Goal: Find specific page/section: Find specific page/section

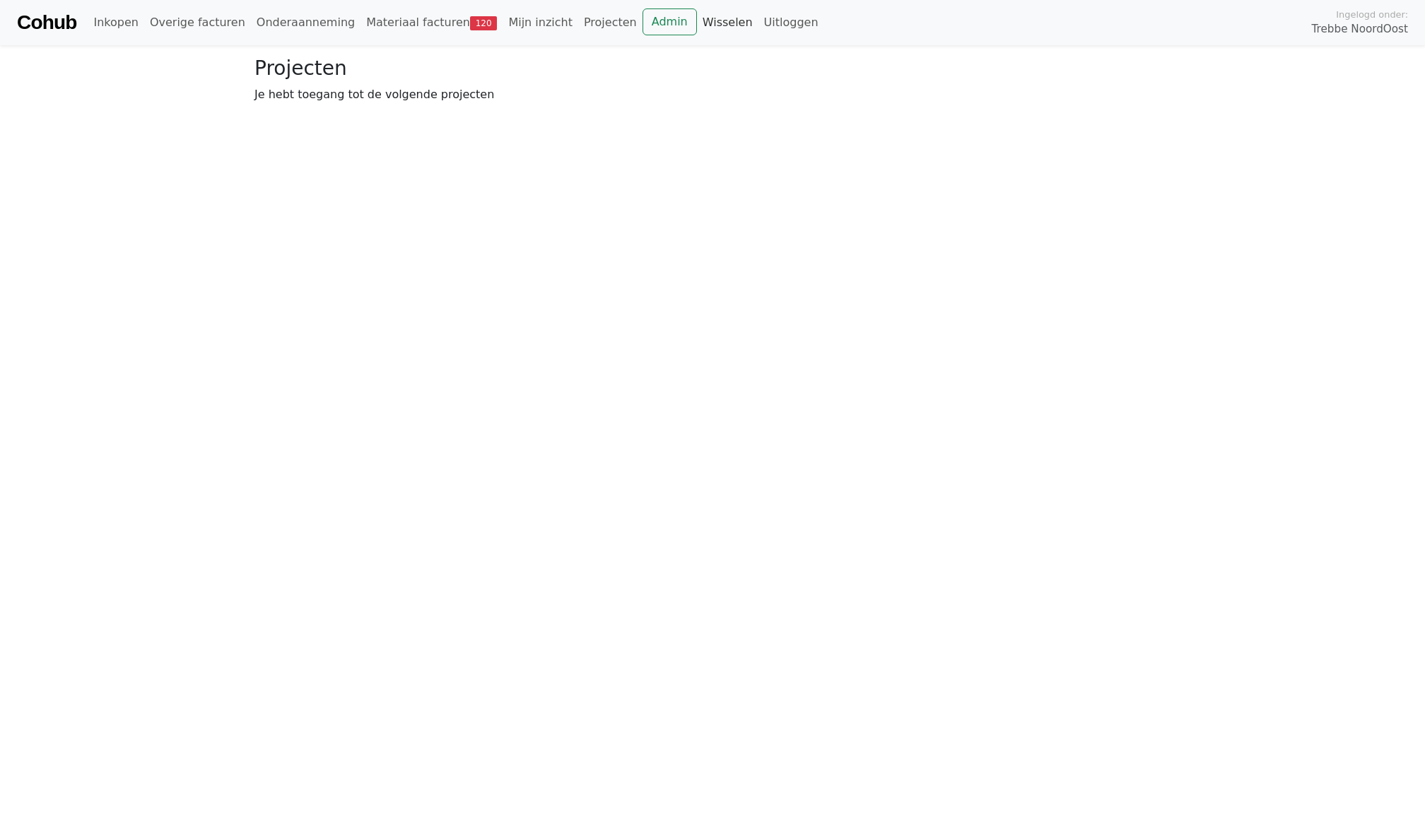
click at [697, 23] on link "Wisselen" at bounding box center [727, 23] width 62 height 28
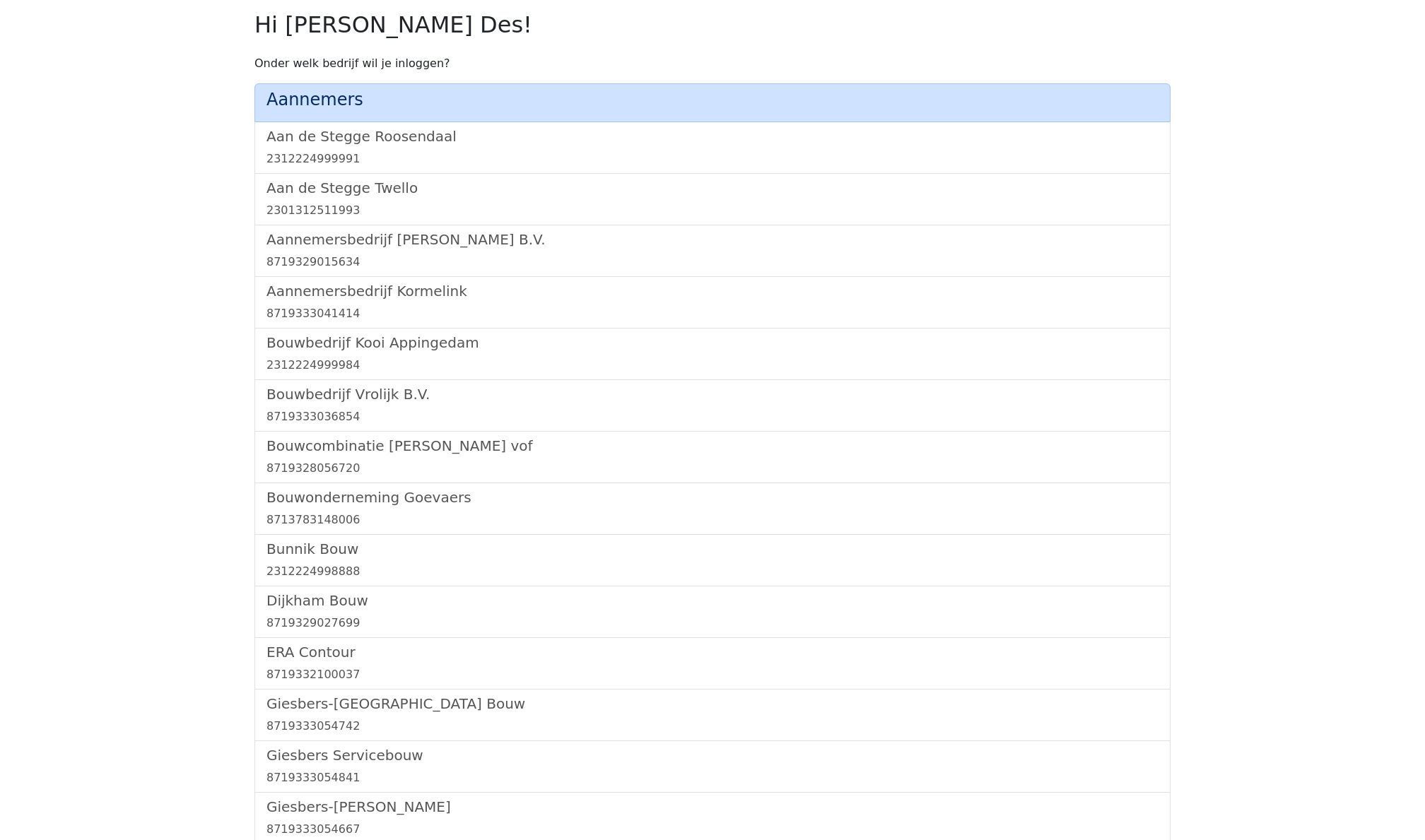
scroll to position [803, 0]
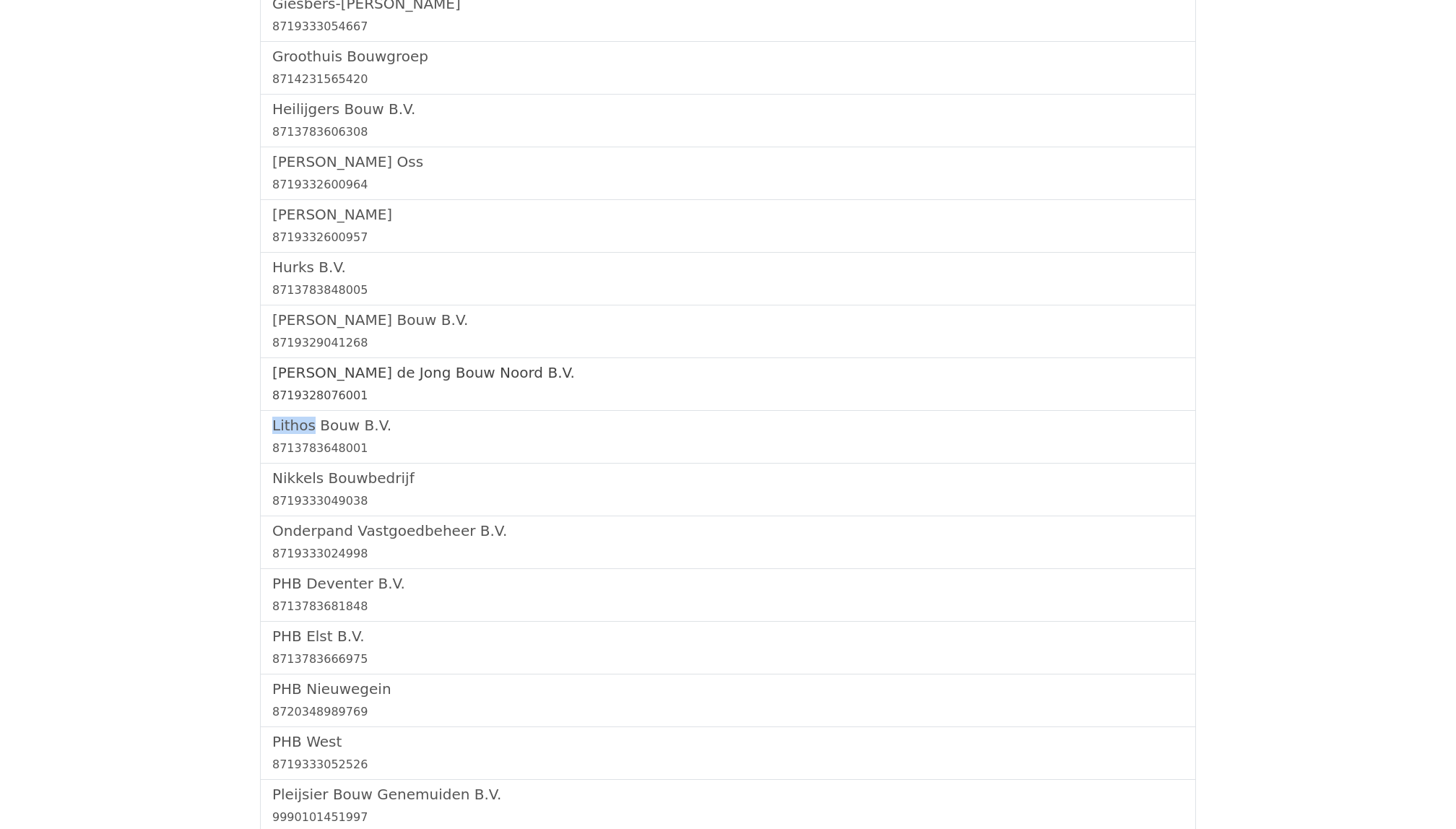
click at [344, 403] on div "8719328076001" at bounding box center [728, 396] width 911 height 18
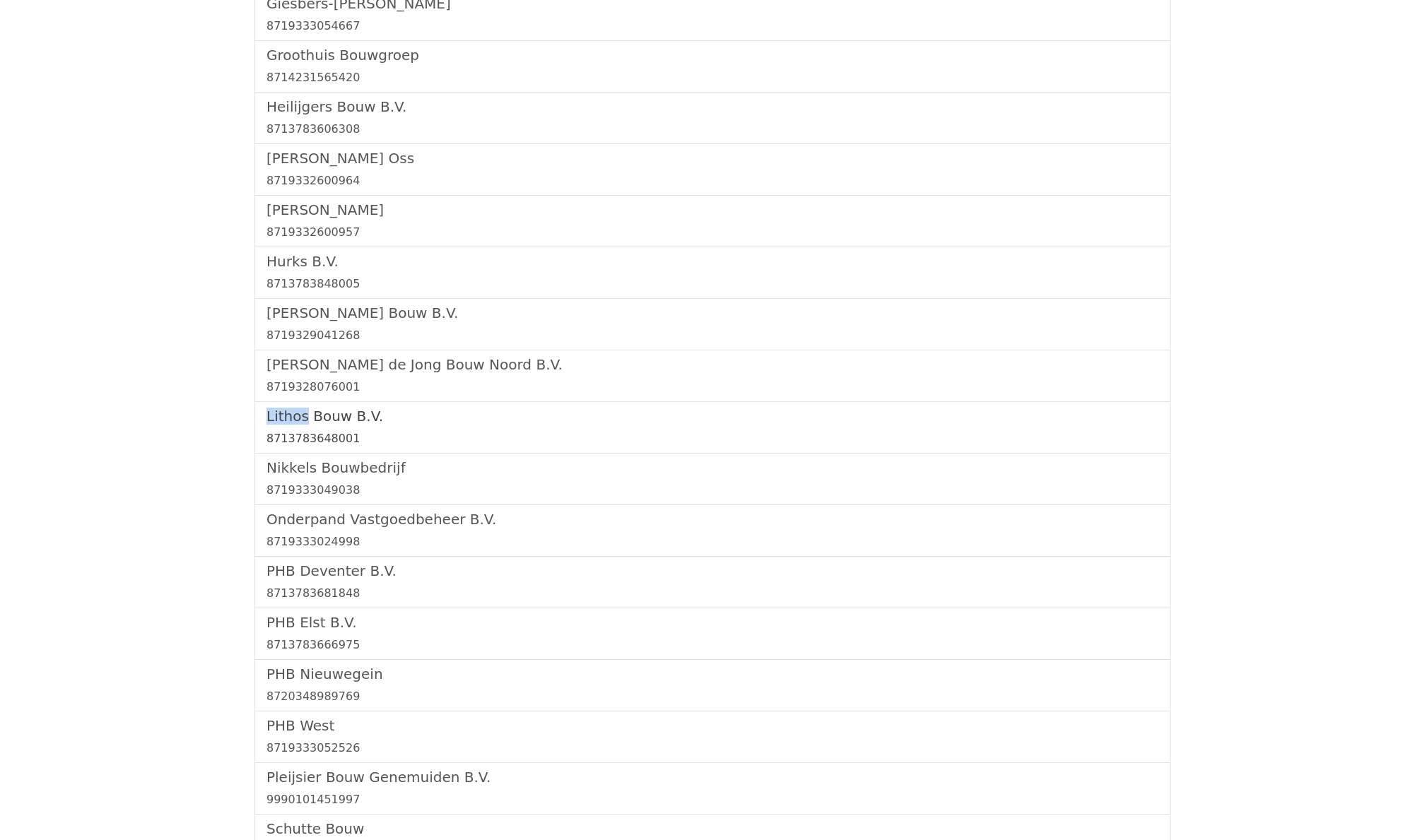
click at [294, 439] on div "8713783648001" at bounding box center [712, 439] width 892 height 17
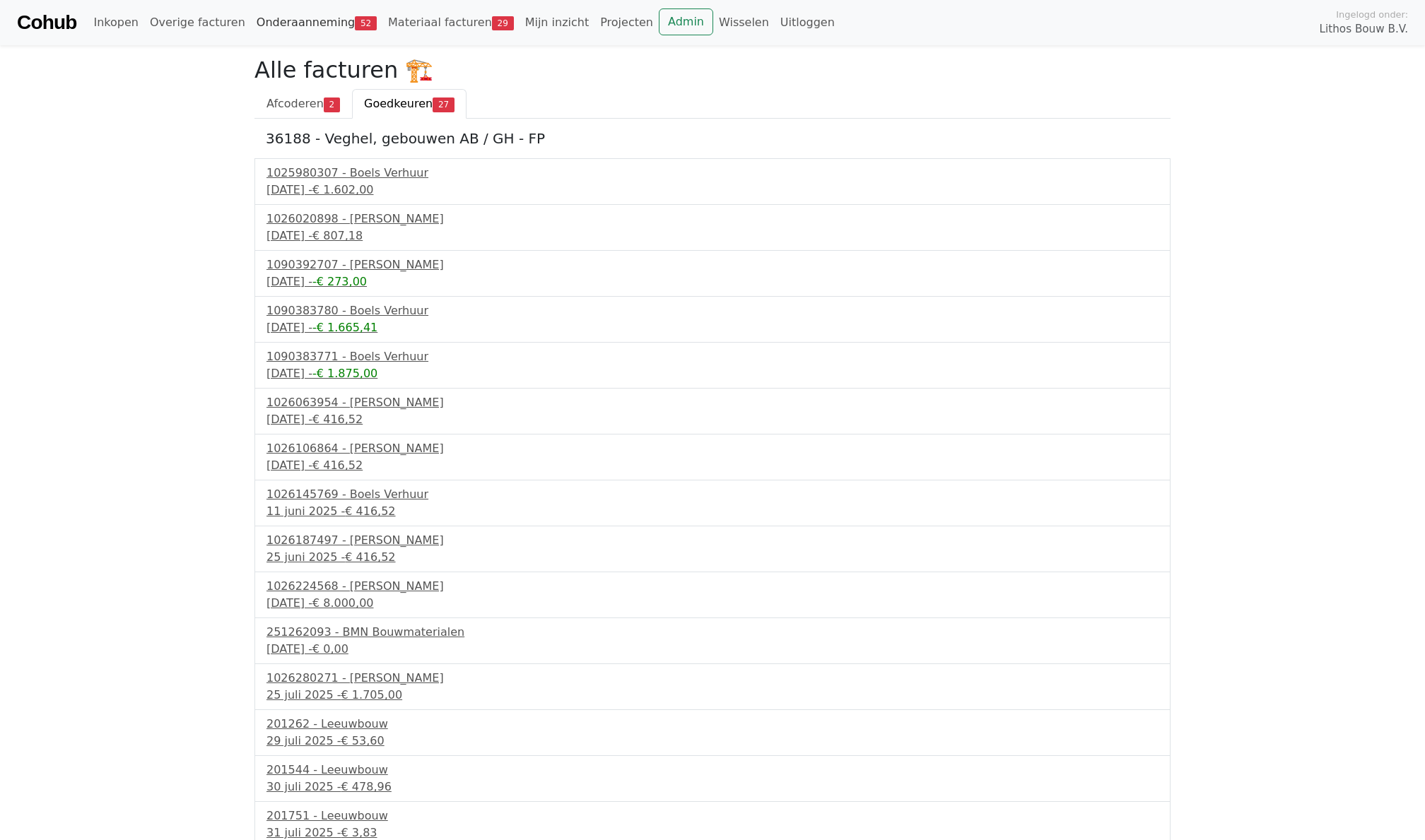
click at [299, 19] on link "Onderaanneming 52" at bounding box center [316, 23] width 132 height 28
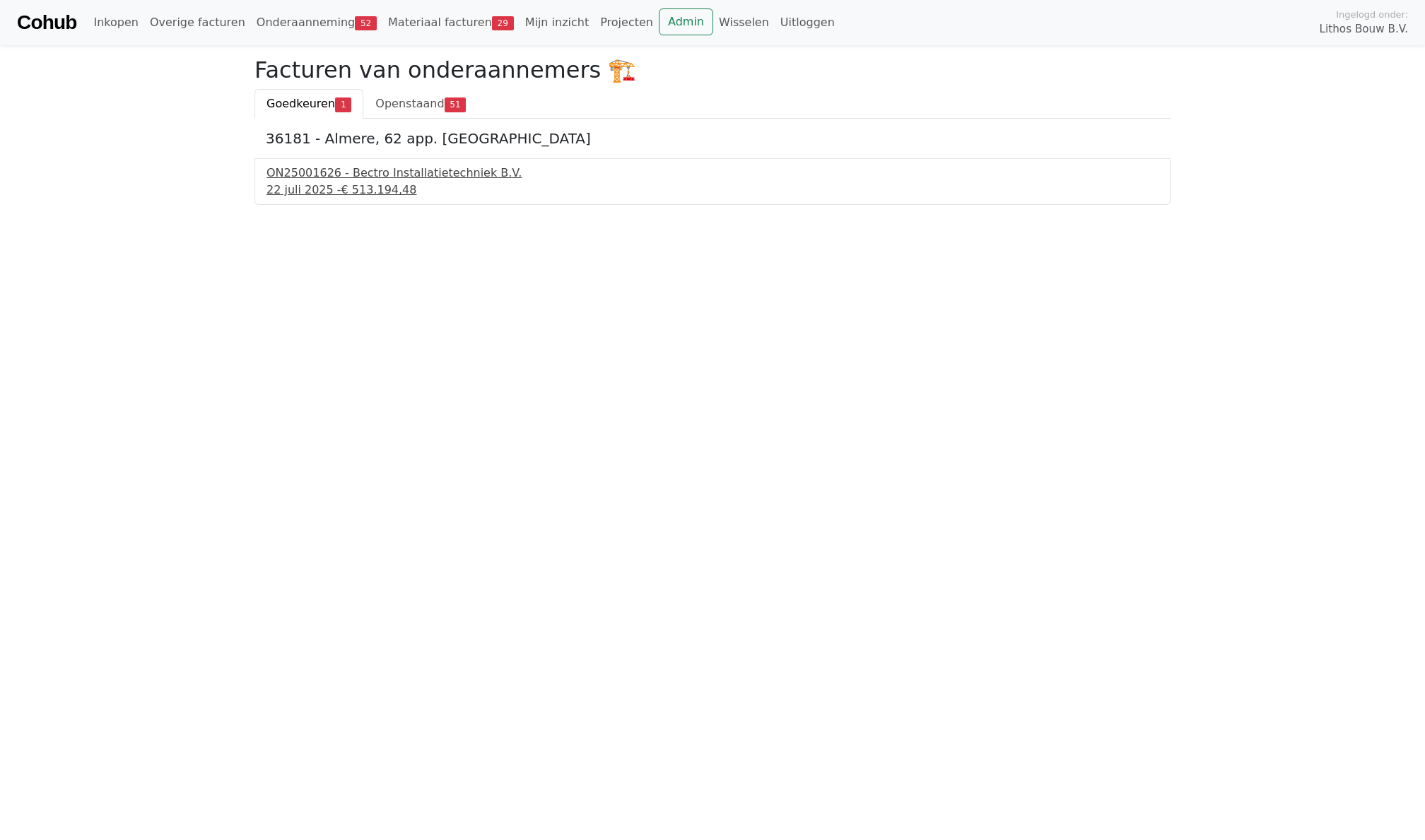
click at [353, 196] on span "€ 513.194,48" at bounding box center [379, 189] width 76 height 13
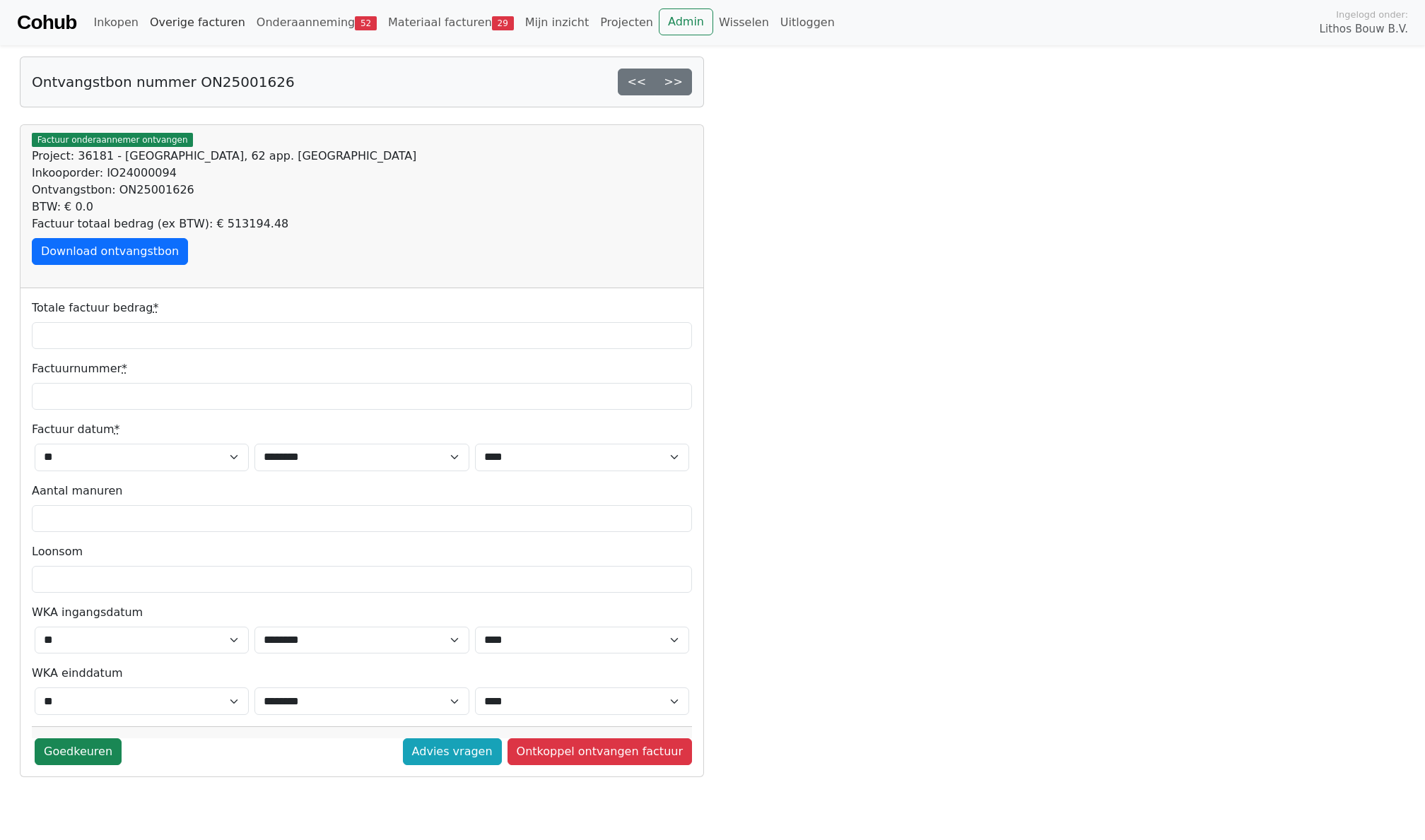
click at [160, 26] on link "Overige facturen" at bounding box center [197, 23] width 107 height 28
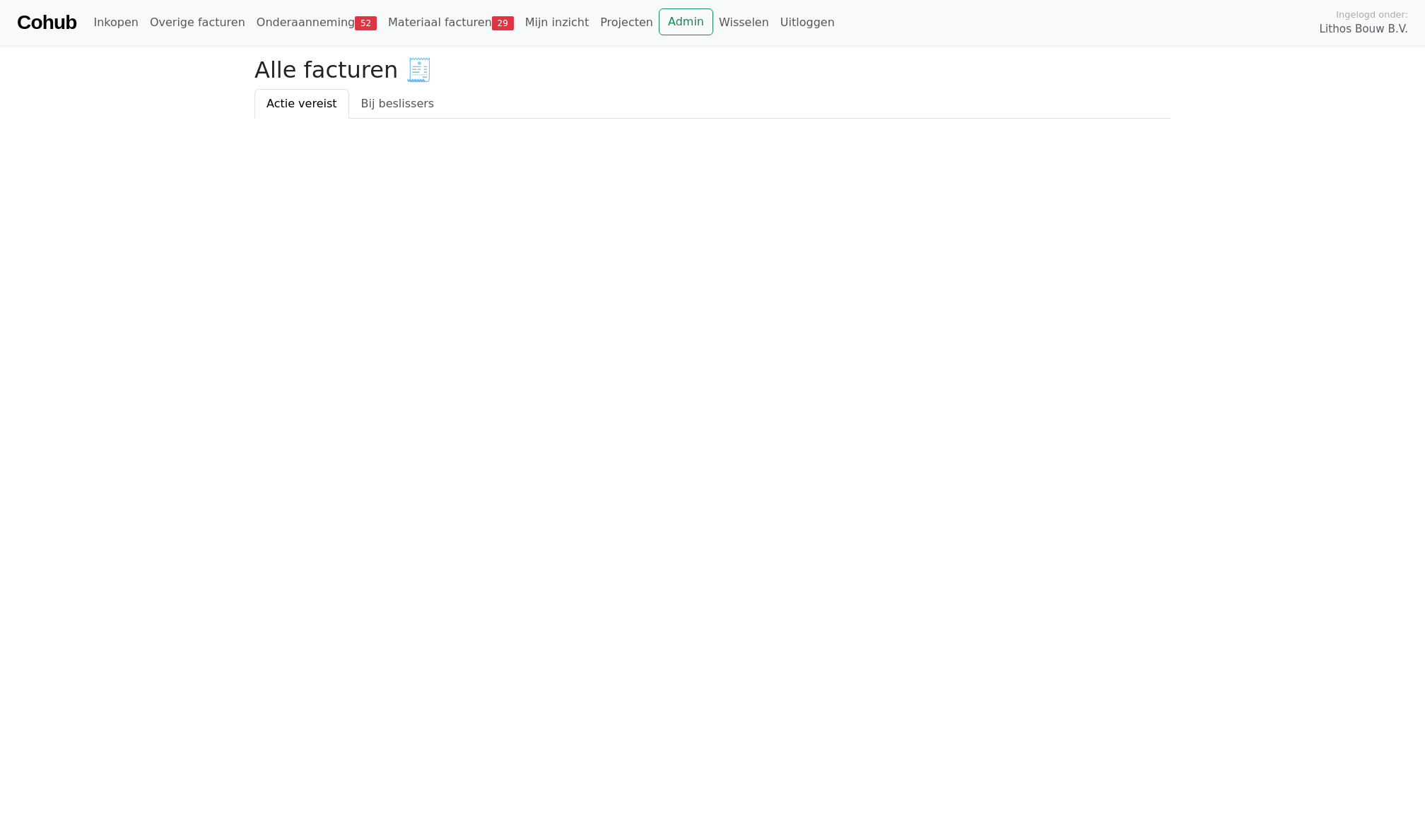
click at [428, 37] on div "Cohub Inkopen Overige facturen Onderaanneming 52 Materiaal facturen 29 Mijn inz…" at bounding box center [712, 23] width 1425 height 45
click at [428, 26] on link "Materiaal facturen 29" at bounding box center [451, 23] width 137 height 28
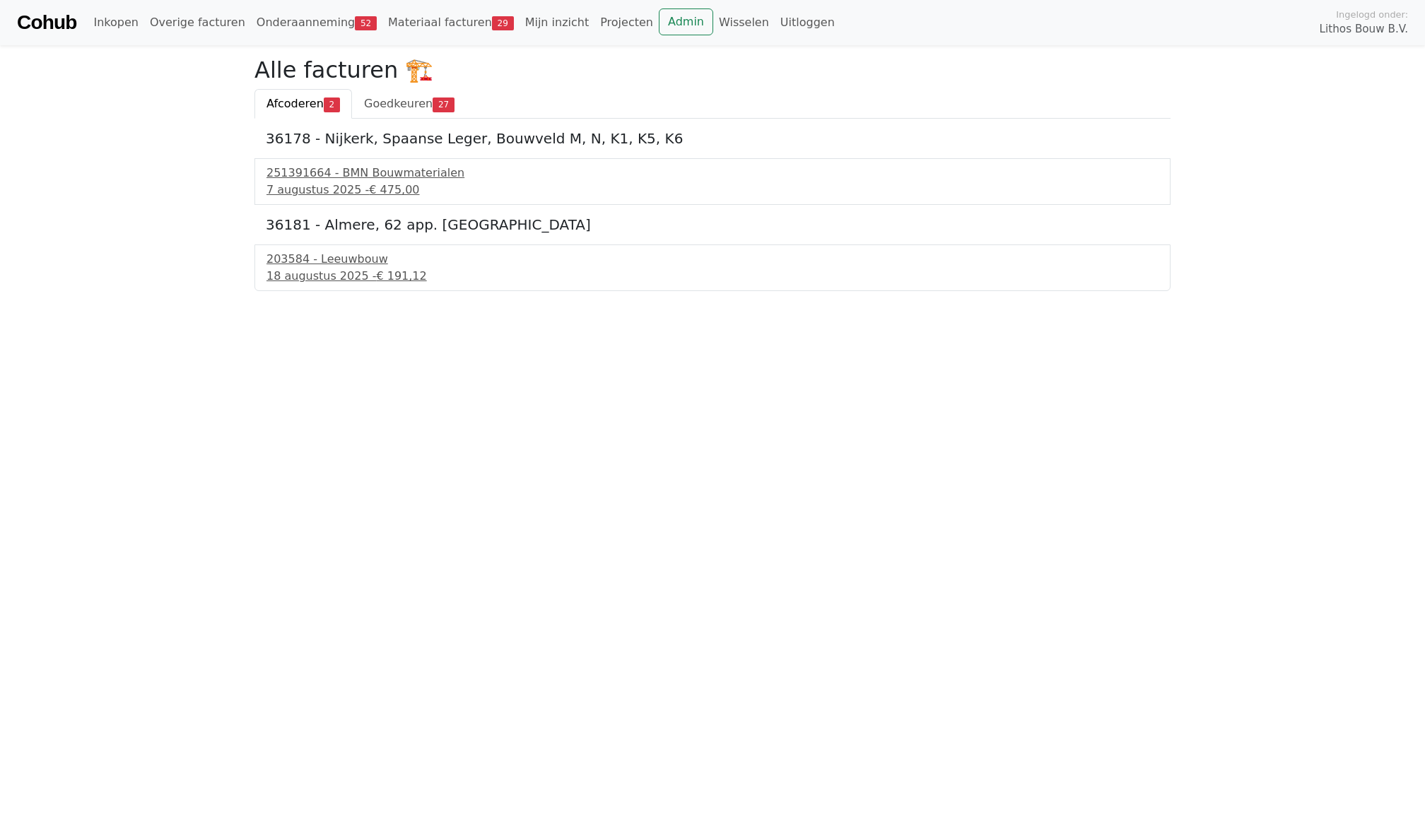
click at [290, 26] on link "Onderaanneming 52" at bounding box center [316, 23] width 132 height 28
